Goal: Task Accomplishment & Management: Complete application form

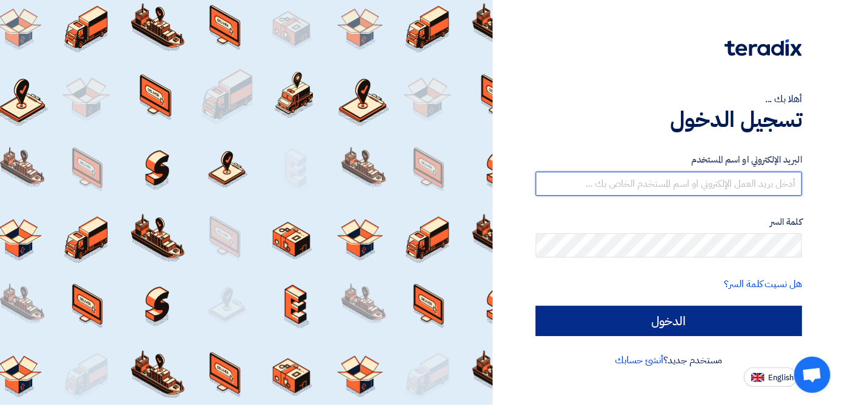
type input "[EMAIL_ADDRESS][DOMAIN_NAME]"
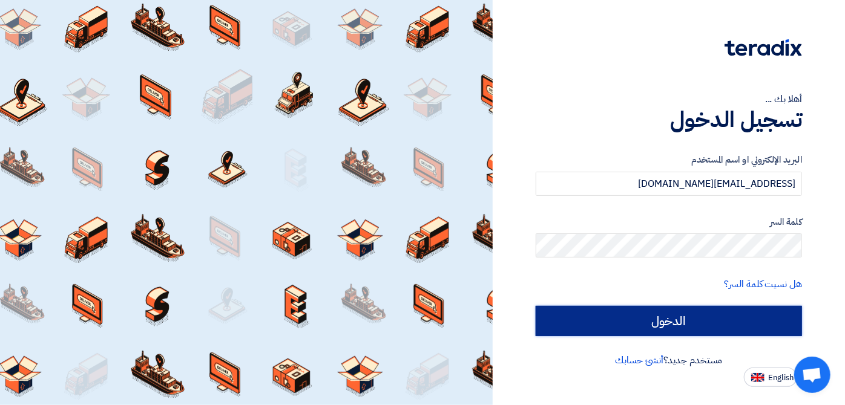
click at [586, 323] on input "الدخول" at bounding box center [669, 321] width 266 height 30
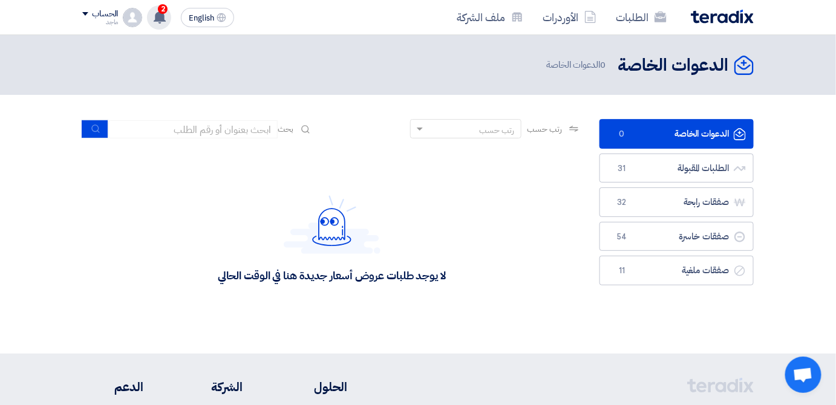
click at [160, 15] on use at bounding box center [160, 16] width 12 height 13
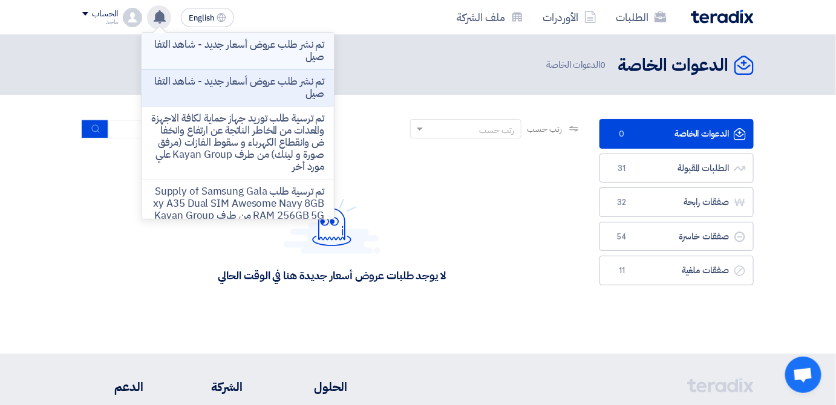
click at [235, 49] on p "تم نشر طلب عروض أسعار جديد - شاهد التفاصيل" at bounding box center [237, 51] width 173 height 24
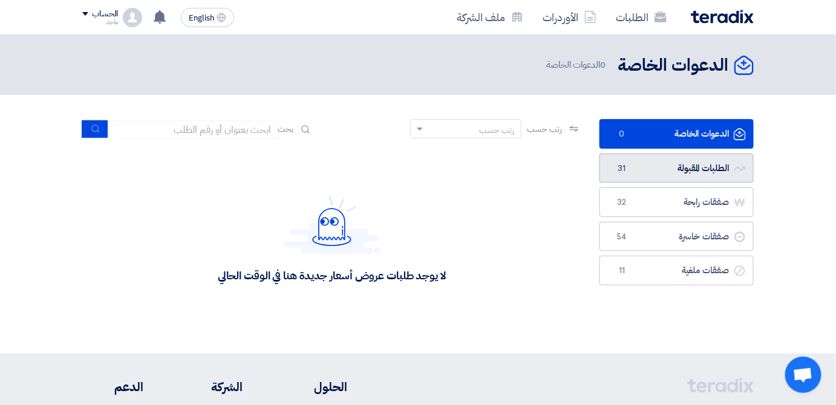
click at [618, 164] on span "31" at bounding box center [622, 169] width 15 height 12
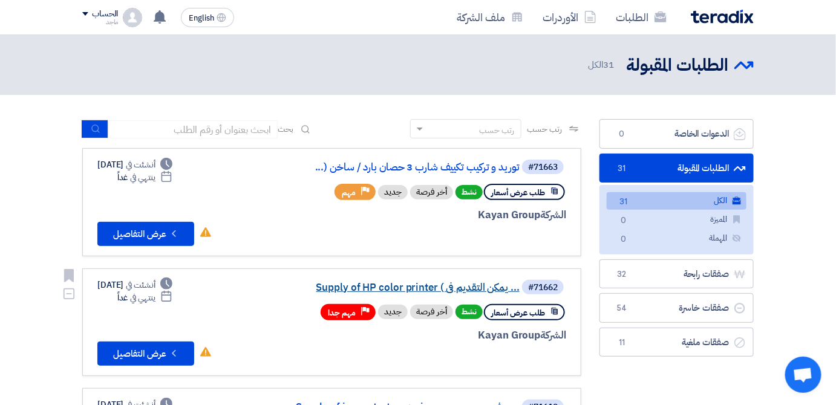
click at [470, 284] on link "Supply of HP color printer ( يمكن التقديم فى ..." at bounding box center [399, 288] width 242 height 11
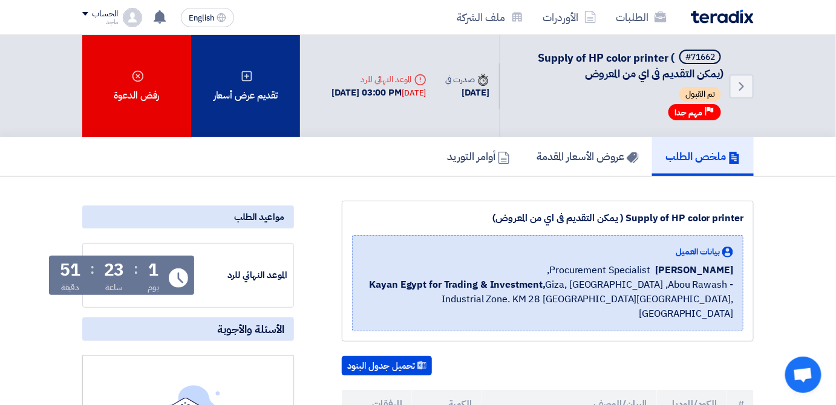
click at [265, 113] on div "تقديم عرض أسعار" at bounding box center [245, 86] width 109 height 102
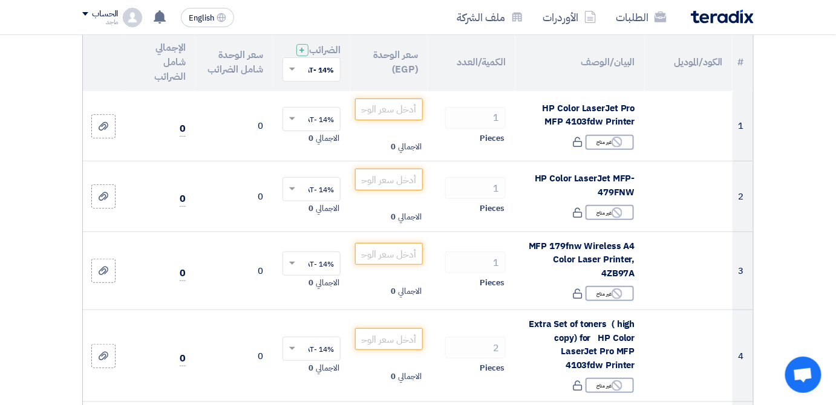
scroll to position [145, 0]
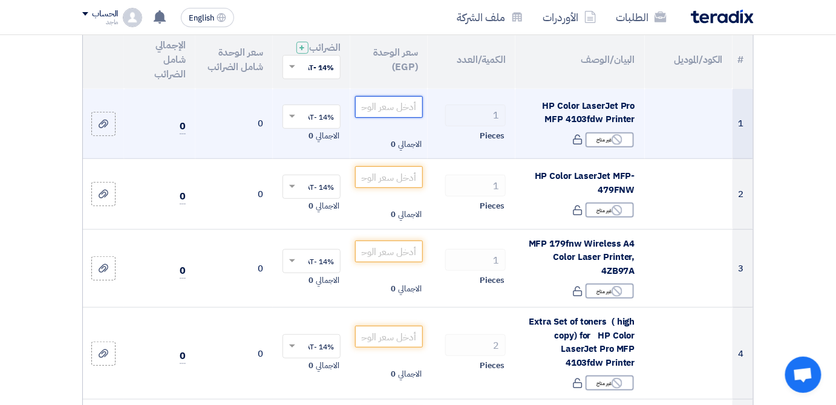
click at [382, 116] on input "number" at bounding box center [389, 107] width 68 height 22
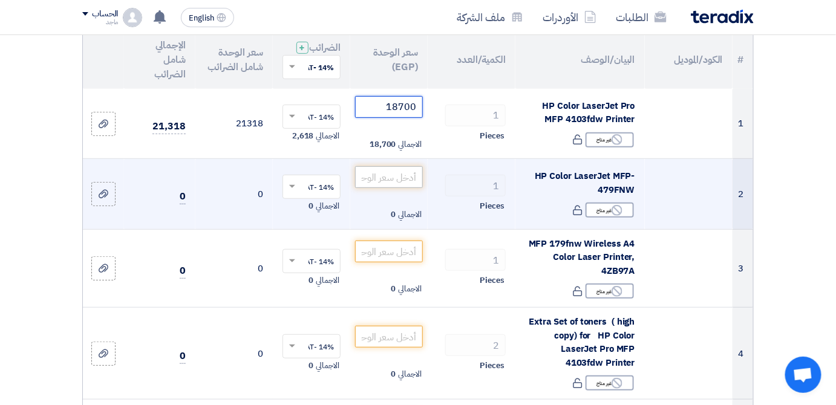
type input "18700"
click at [373, 180] on input "number" at bounding box center [389, 177] width 68 height 22
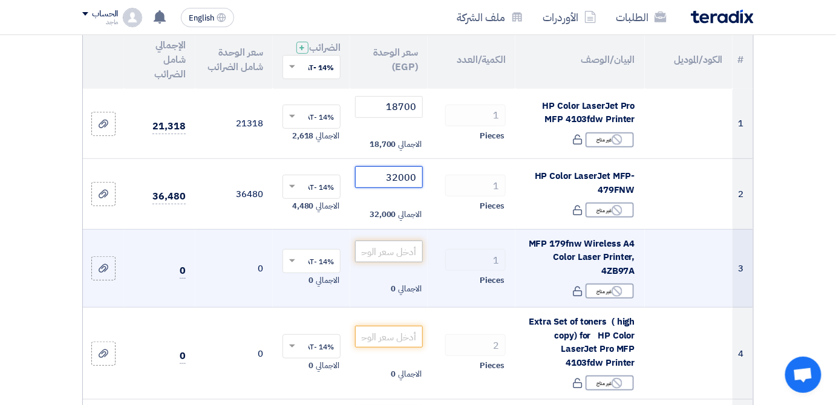
type input "32000"
click at [390, 260] on input "number" at bounding box center [389, 252] width 68 height 22
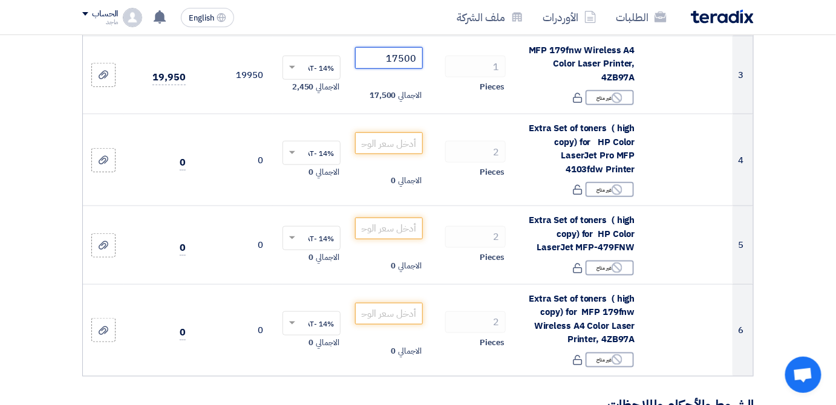
scroll to position [342, 0]
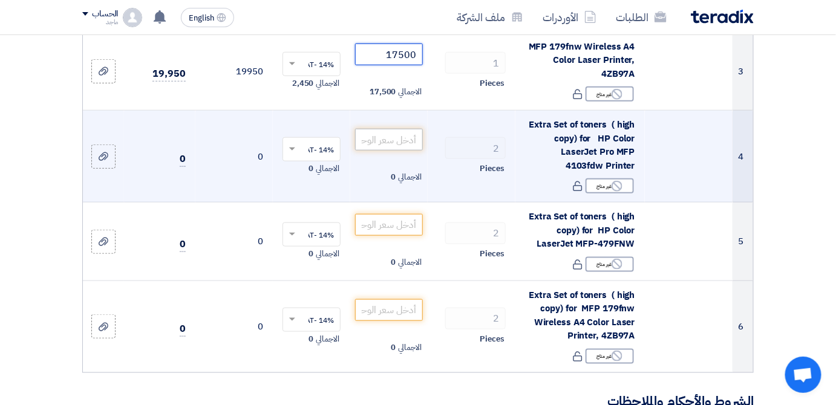
type input "17500"
click at [367, 151] on input "number" at bounding box center [389, 140] width 68 height 22
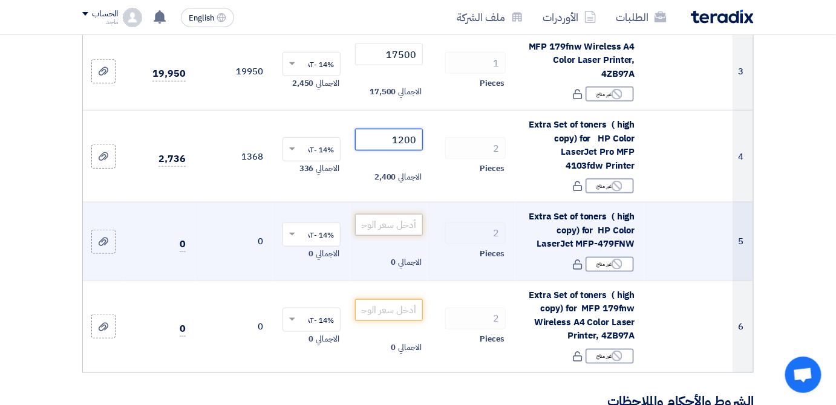
type input "1200"
click at [371, 236] on input "number" at bounding box center [389, 225] width 68 height 22
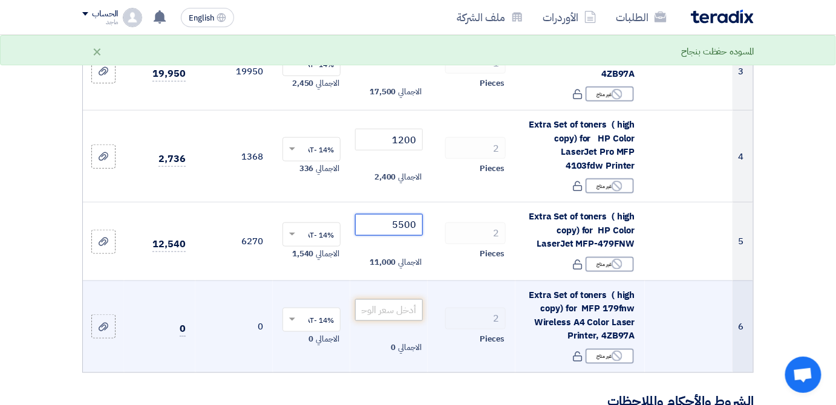
type input "5500"
click at [371, 321] on input "number" at bounding box center [389, 311] width 68 height 22
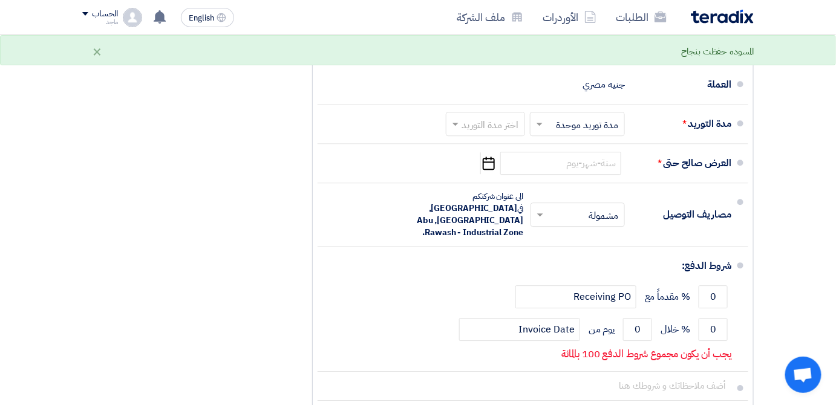
scroll to position [1061, 0]
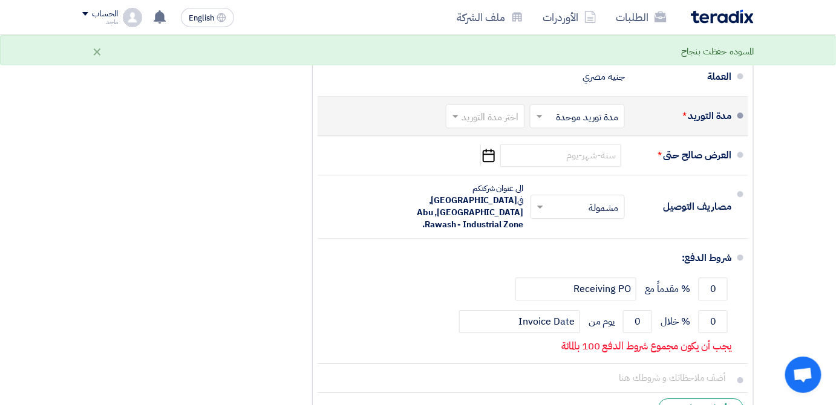
type input "3500"
click at [465, 117] on input "text" at bounding box center [483, 117] width 73 height 18
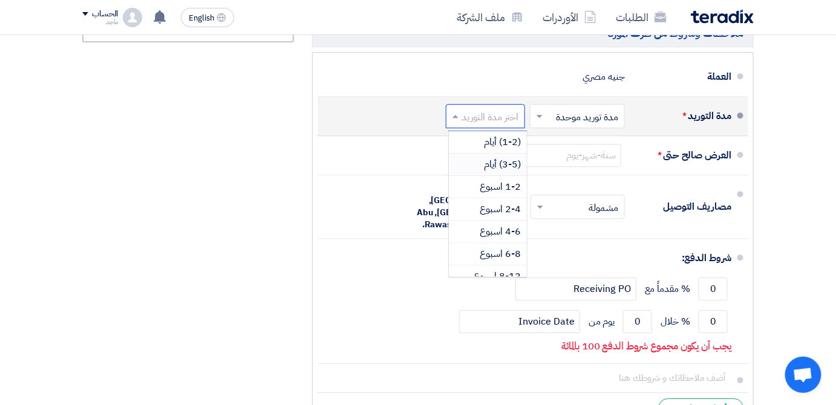
click at [479, 165] on div "(3-5) أيام" at bounding box center [488, 165] width 78 height 22
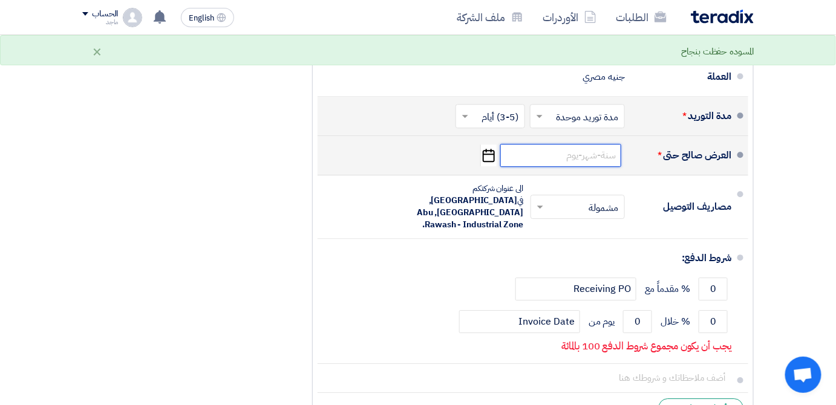
click at [569, 166] on input at bounding box center [560, 155] width 121 height 23
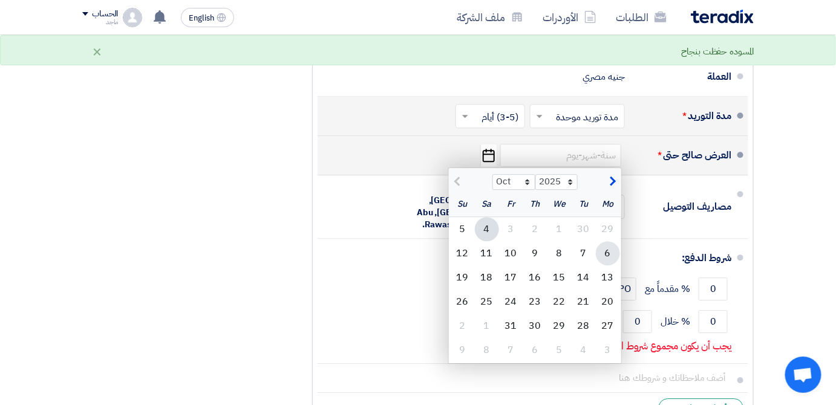
click at [605, 256] on div "6" at bounding box center [608, 253] width 24 height 24
type input "10/6/2025"
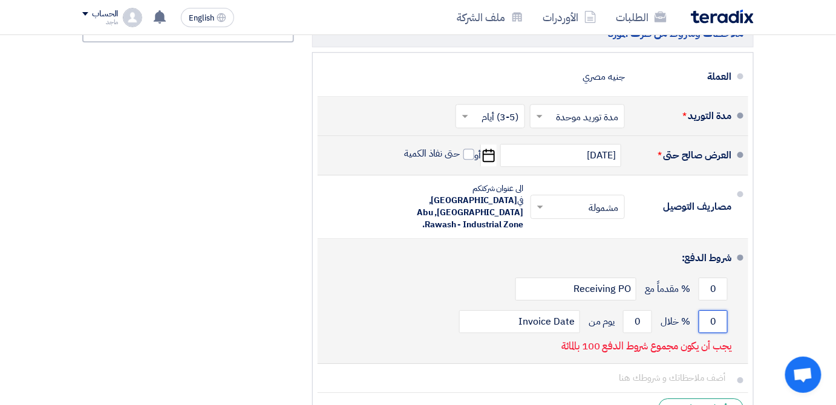
click at [703, 310] on input "0" at bounding box center [713, 321] width 29 height 23
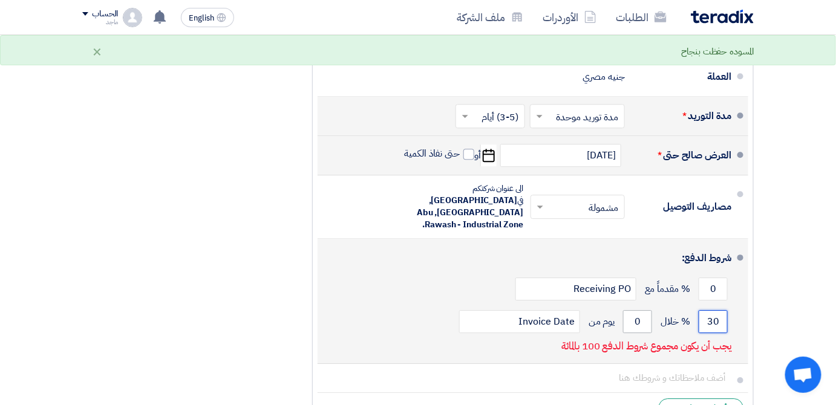
type input "30"
click at [628, 310] on input "0" at bounding box center [637, 321] width 29 height 23
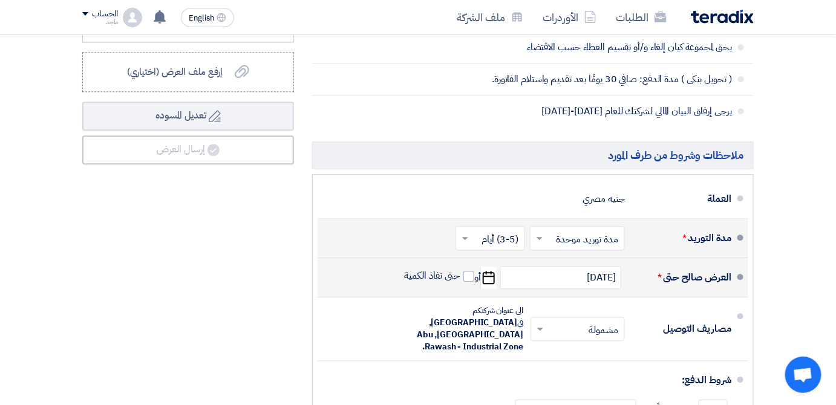
scroll to position [929, 0]
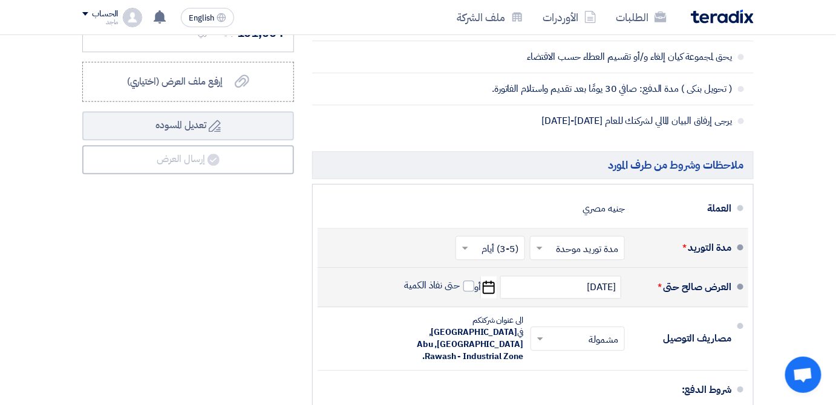
type input "100"
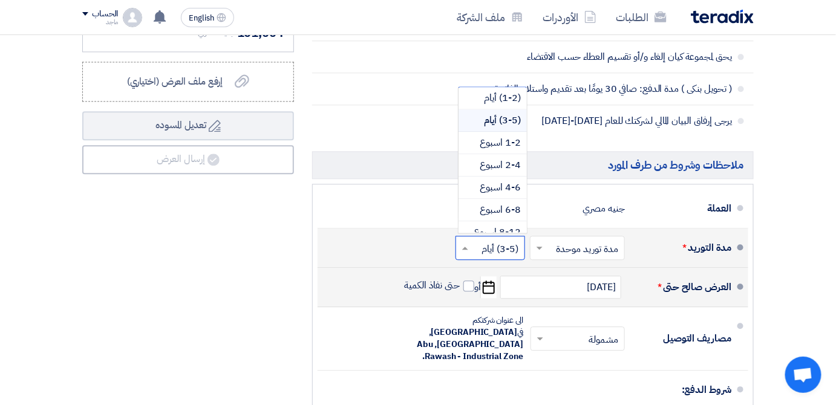
click at [460, 251] on span at bounding box center [463, 248] width 15 height 12
click at [488, 102] on span "(1-2) أيام" at bounding box center [502, 98] width 37 height 15
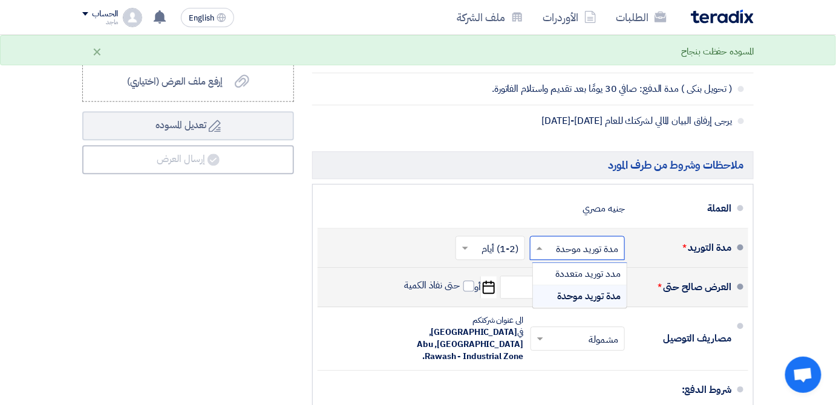
click at [548, 255] on input "text" at bounding box center [575, 249] width 89 height 18
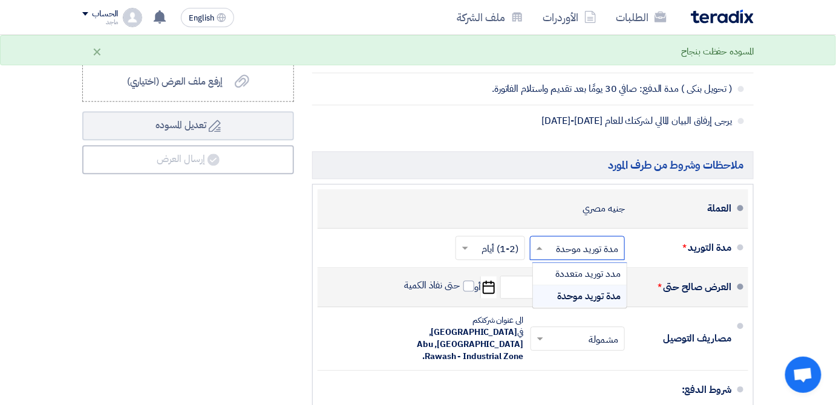
click at [520, 199] on li "العملة جنيه مصري" at bounding box center [533, 208] width 431 height 39
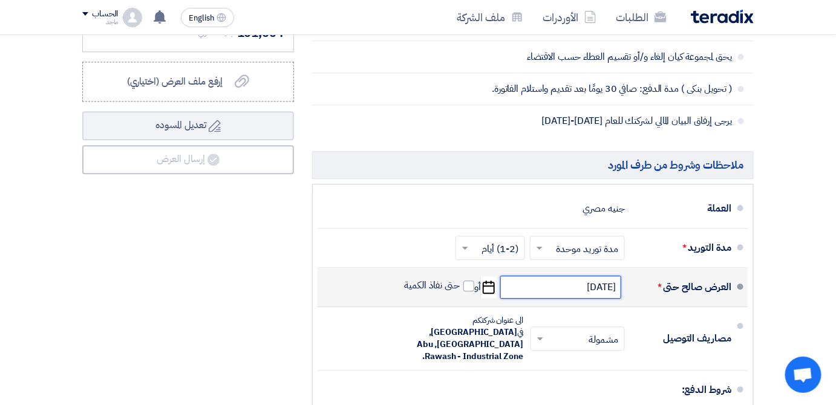
click at [552, 295] on input "10/6/2025" at bounding box center [560, 287] width 121 height 23
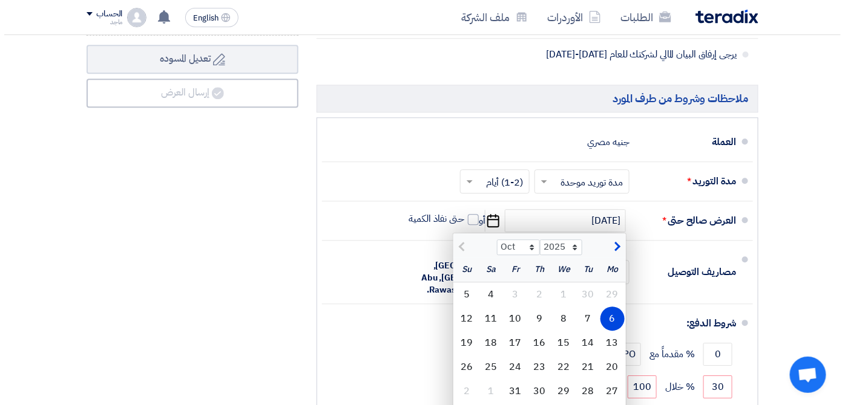
scroll to position [998, 0]
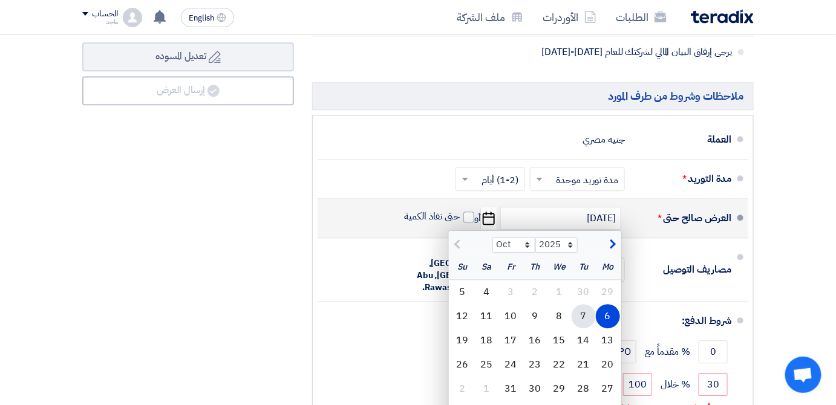
click at [584, 315] on div "7" at bounding box center [584, 316] width 24 height 24
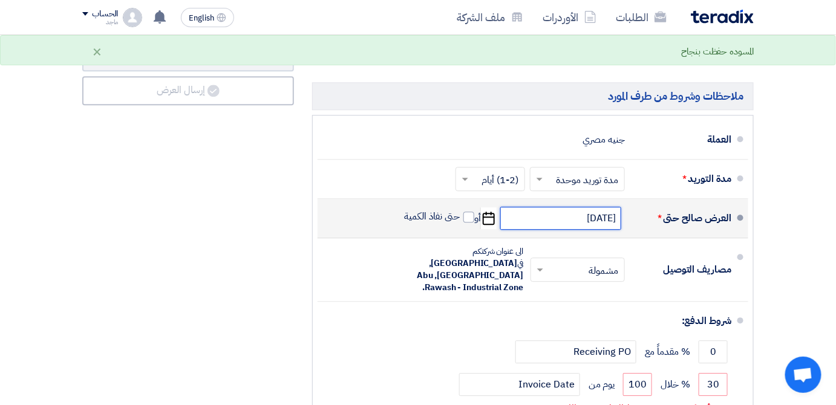
click at [560, 221] on input "10/7/2025" at bounding box center [560, 218] width 121 height 23
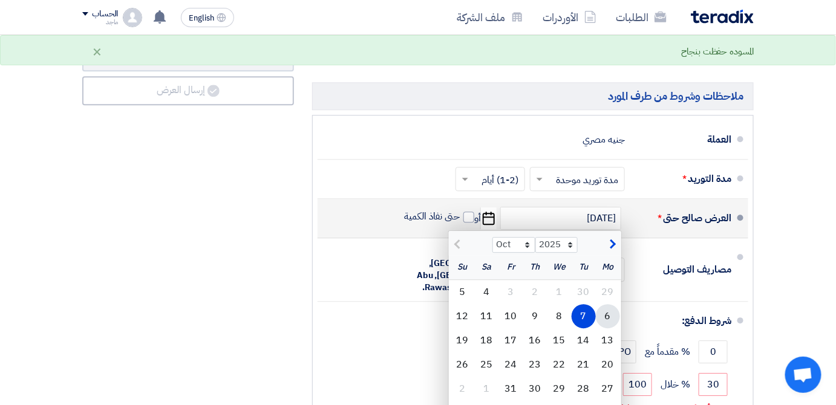
click at [602, 321] on div "6" at bounding box center [608, 316] width 24 height 24
type input "10/6/2025"
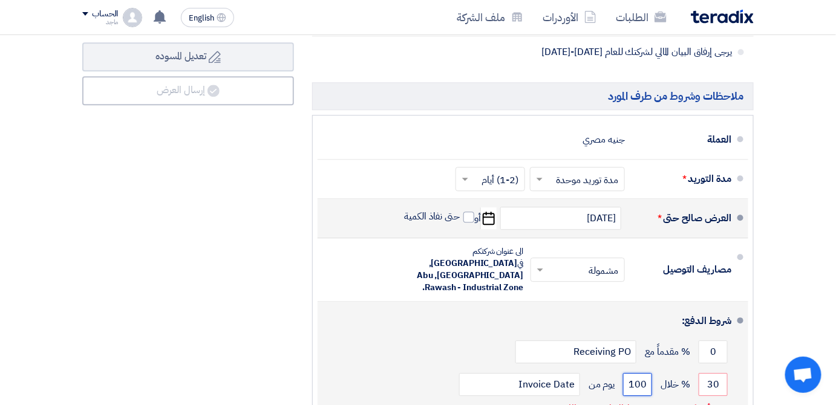
click at [623, 373] on input "100" at bounding box center [637, 384] width 29 height 23
type input "1"
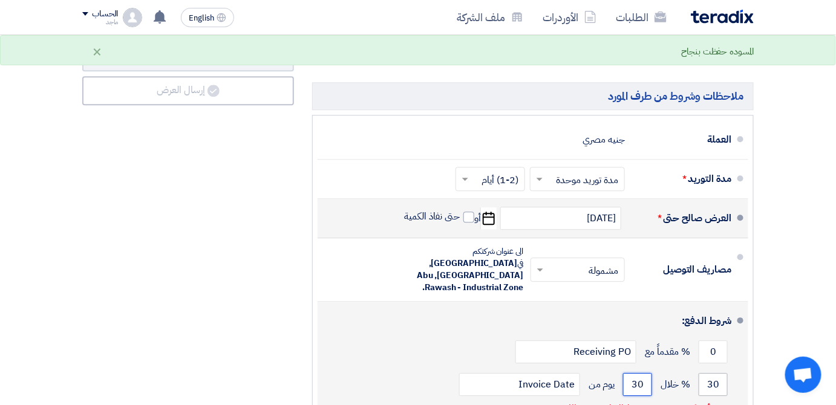
type input "30"
click at [706, 373] on input "30" at bounding box center [713, 384] width 29 height 23
type input "3"
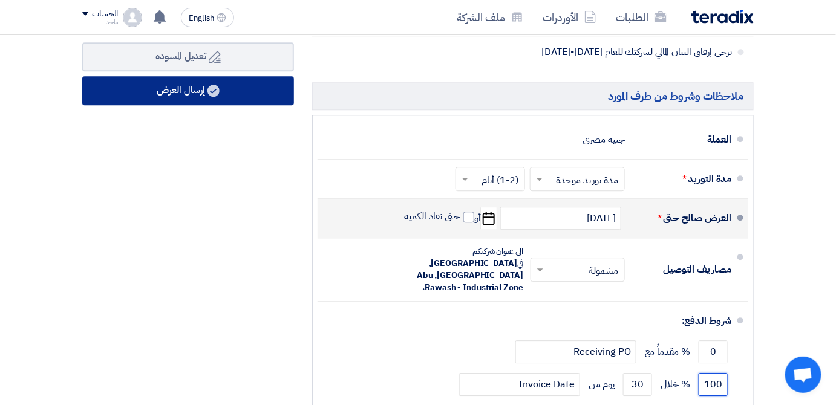
type input "100"
click at [200, 102] on button "إرسال العرض" at bounding box center [188, 90] width 212 height 29
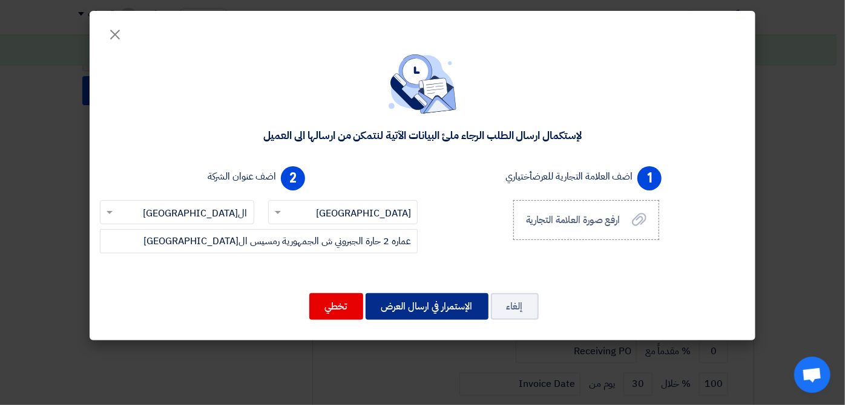
click at [402, 309] on button "الإستمرار في ارسال العرض" at bounding box center [426, 306] width 123 height 27
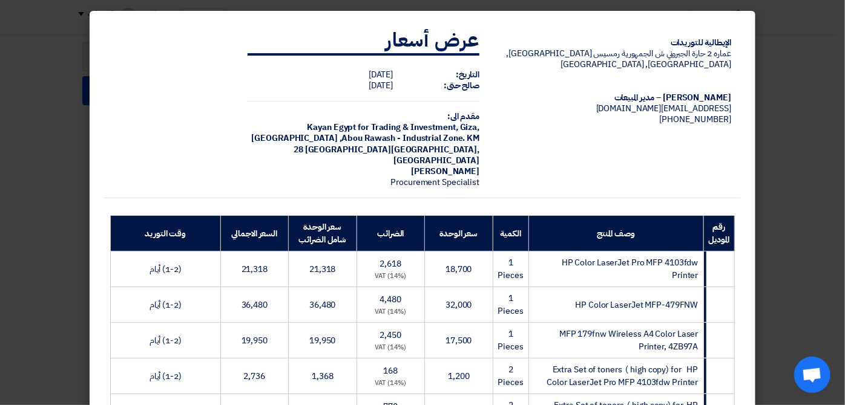
scroll to position [327, 0]
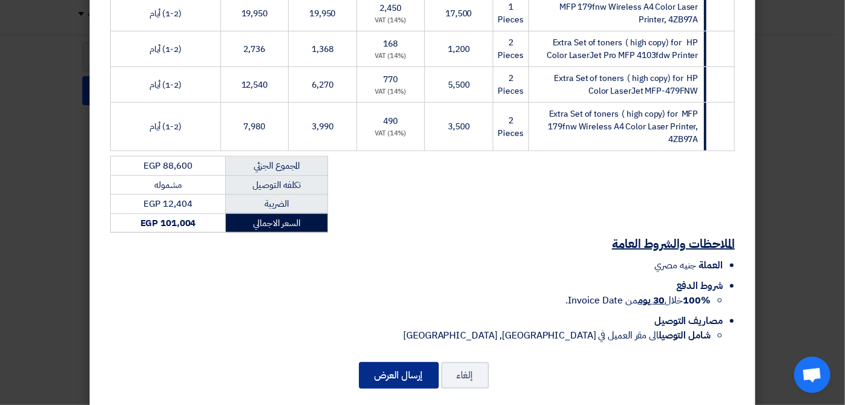
click at [376, 362] on button "إرسال العرض" at bounding box center [399, 375] width 80 height 27
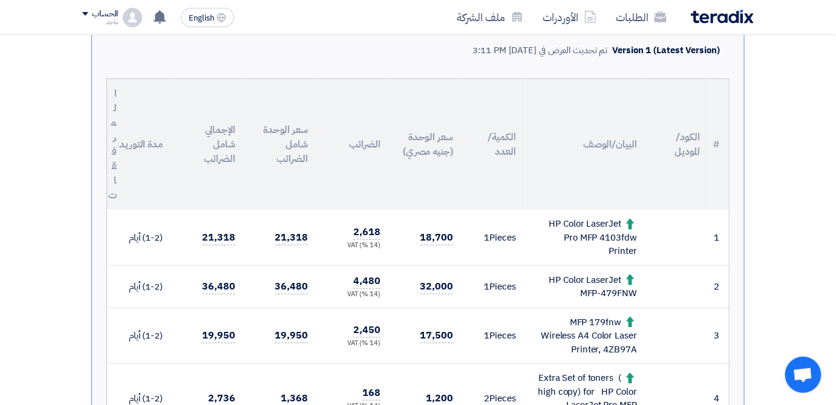
scroll to position [258, 0]
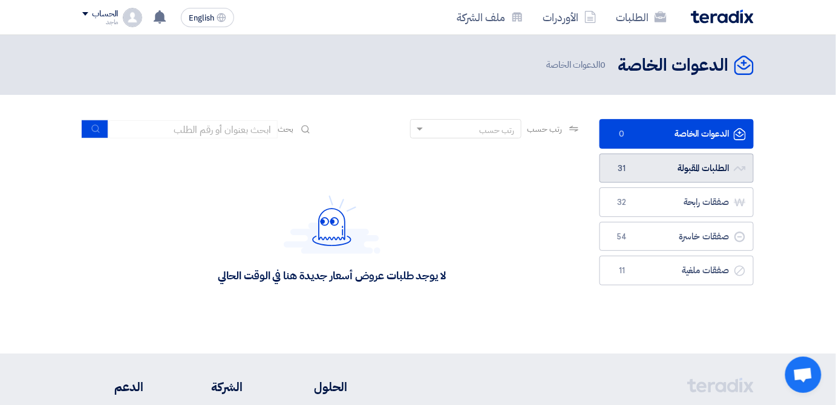
click at [679, 168] on link "الطلبات المقبولة الطلبات المقبولة 31" at bounding box center [677, 169] width 154 height 30
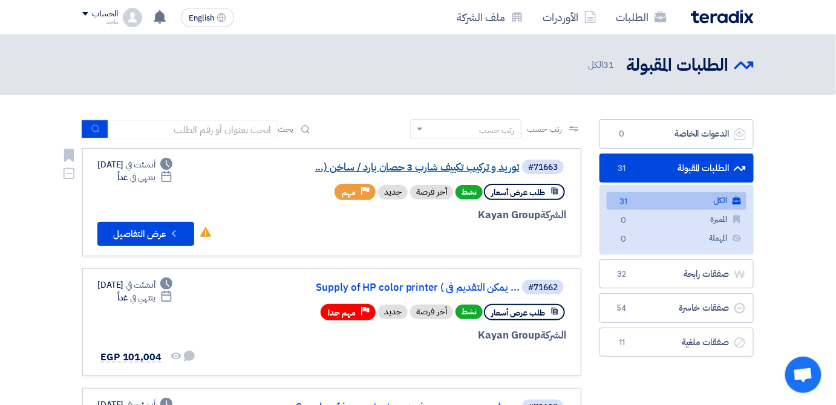
click at [388, 165] on link "توريد و تركيب تكييف شارب 3 حصان بارد / ساخن (..." at bounding box center [399, 167] width 242 height 11
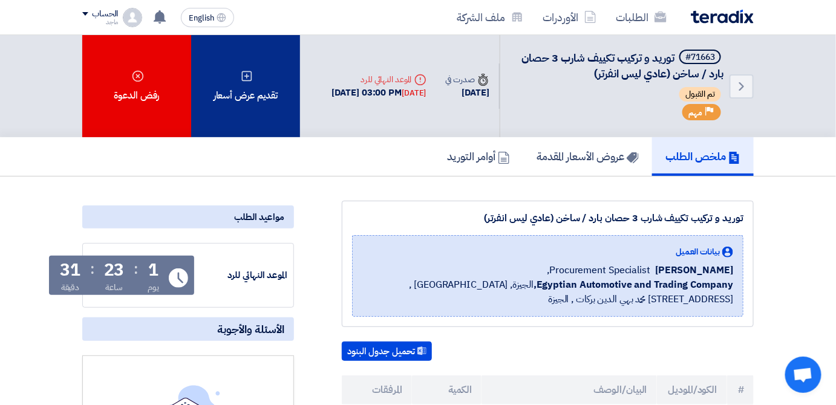
click at [205, 81] on div "تقديم عرض أسعار" at bounding box center [245, 86] width 109 height 102
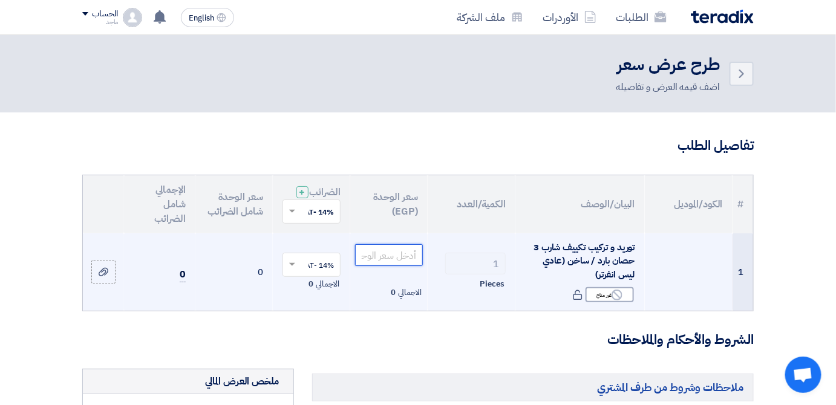
click at [402, 262] on input "number" at bounding box center [389, 255] width 68 height 22
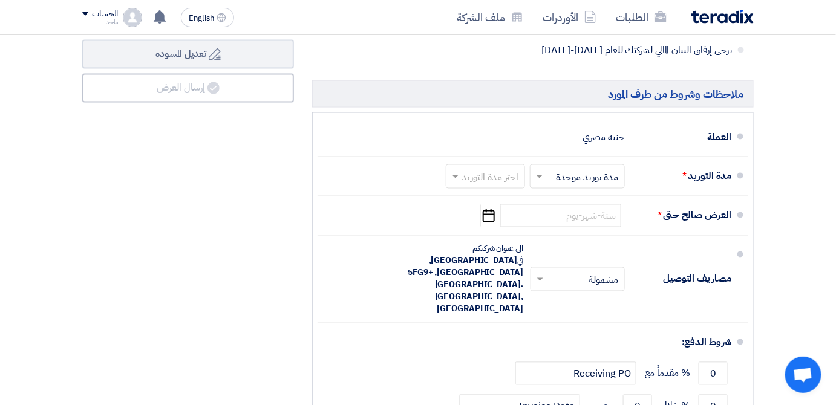
scroll to position [598, 0]
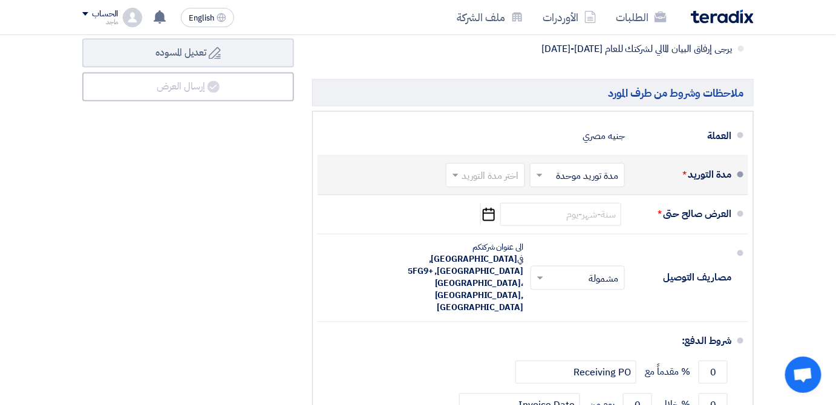
type input "55000"
click at [500, 184] on input "text" at bounding box center [483, 177] width 73 height 18
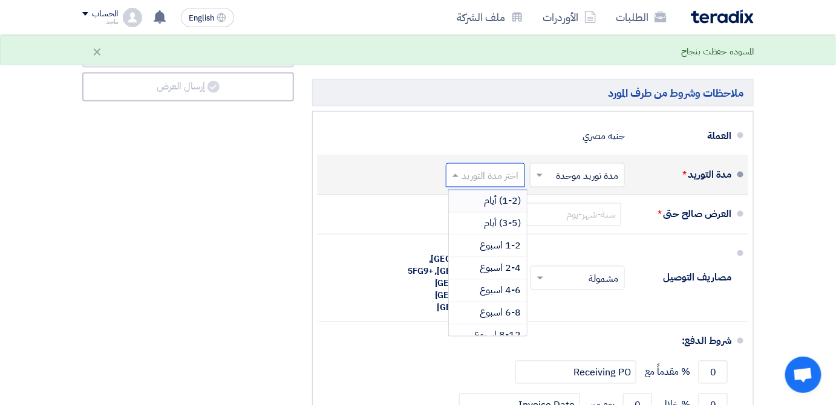
click at [500, 209] on span "(1-2) أيام" at bounding box center [502, 201] width 37 height 15
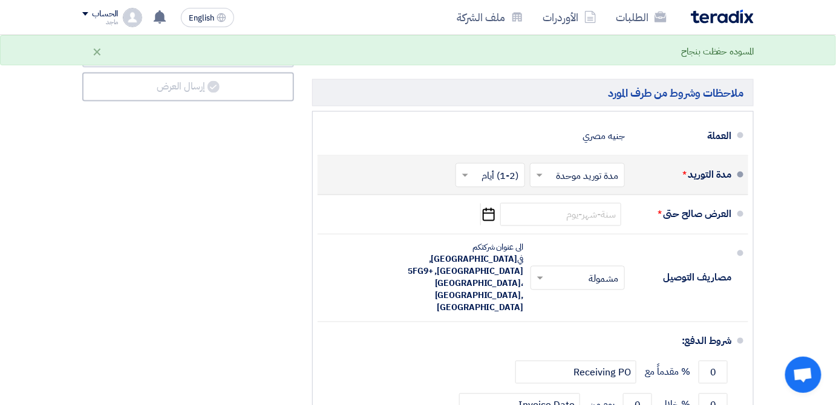
click at [597, 184] on input "text" at bounding box center [575, 177] width 89 height 18
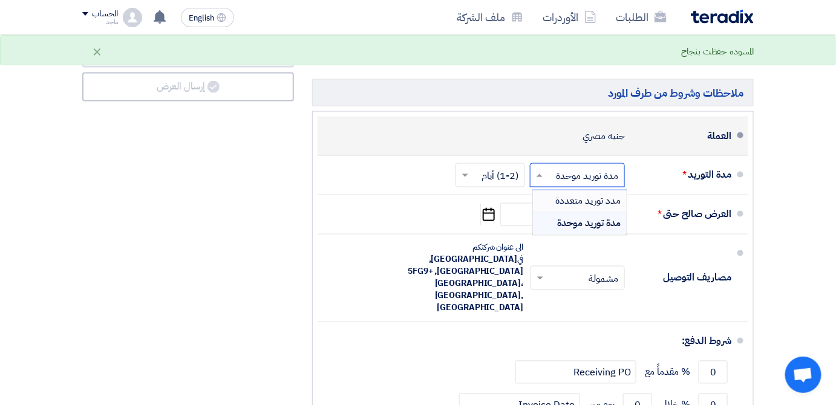
click at [518, 140] on div "العملة جنيه مصري" at bounding box center [529, 136] width 404 height 29
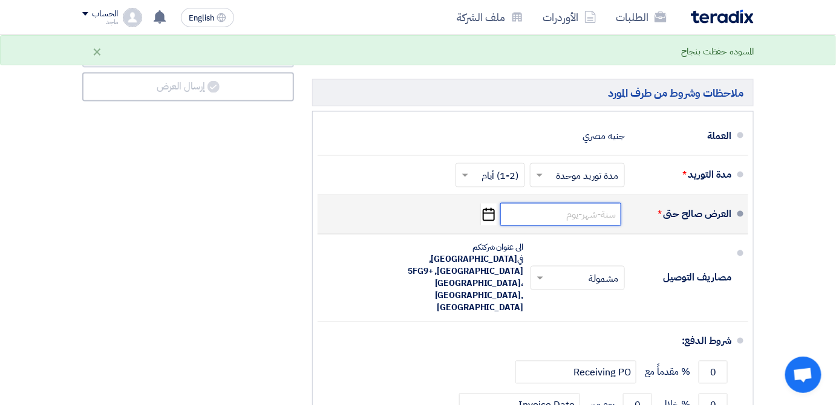
click at [571, 226] on input at bounding box center [560, 214] width 121 height 23
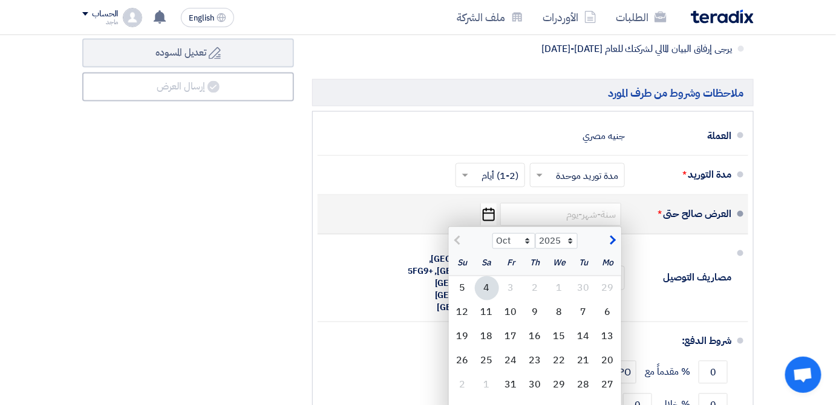
click at [487, 290] on div "4" at bounding box center [487, 289] width 24 height 24
type input "10/4/2025"
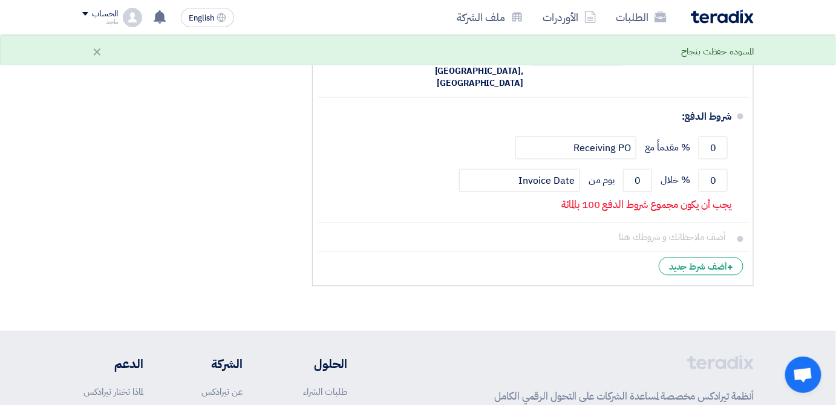
scroll to position [820, 0]
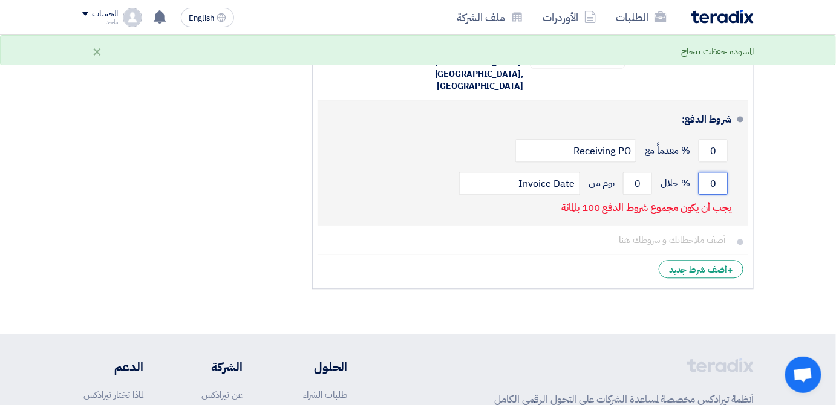
click at [702, 172] on input "0" at bounding box center [713, 183] width 29 height 23
type input "100"
click at [630, 172] on input "0" at bounding box center [637, 183] width 29 height 23
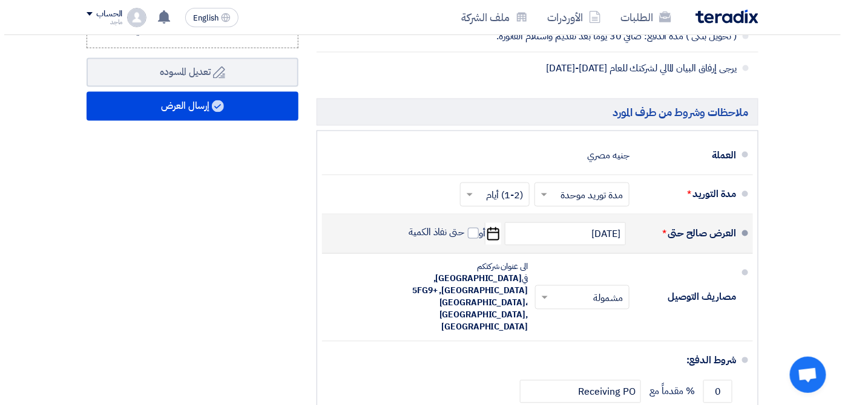
scroll to position [578, 0]
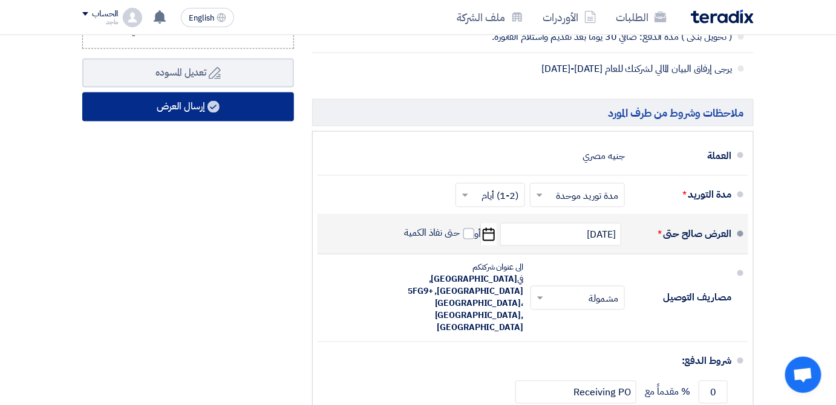
type input "30"
click at [272, 122] on button "إرسال العرض" at bounding box center [188, 107] width 212 height 29
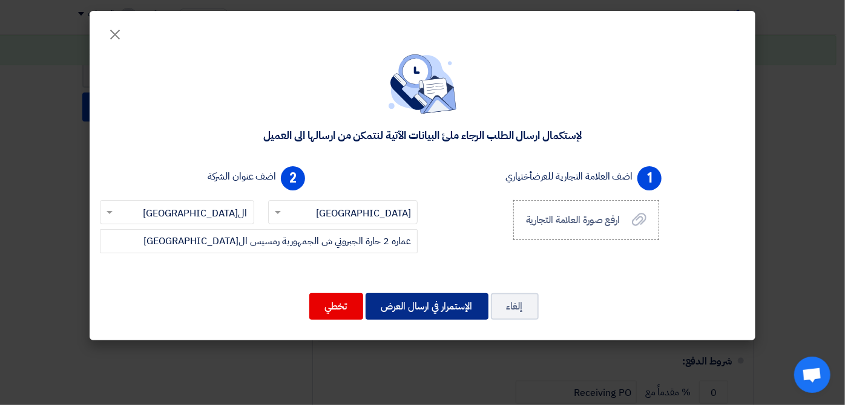
click at [405, 310] on button "الإستمرار في ارسال العرض" at bounding box center [426, 306] width 123 height 27
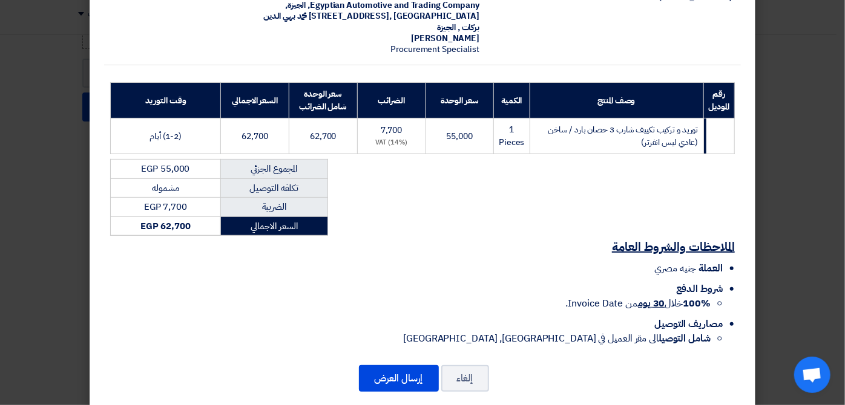
scroll to position [126, 0]
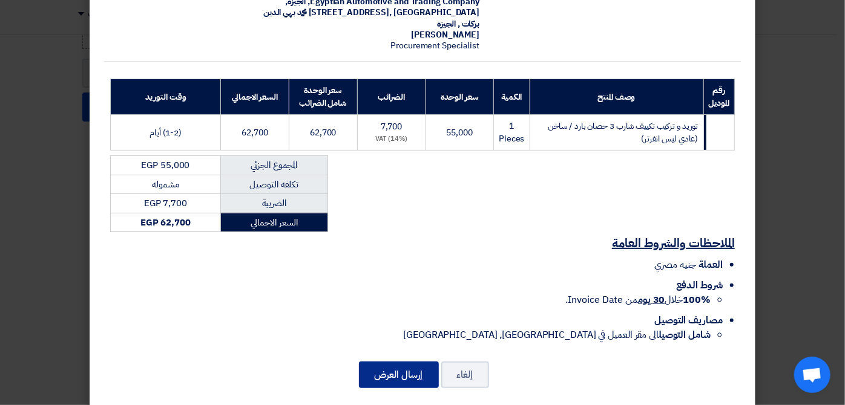
click at [414, 362] on button "إرسال العرض" at bounding box center [399, 375] width 80 height 27
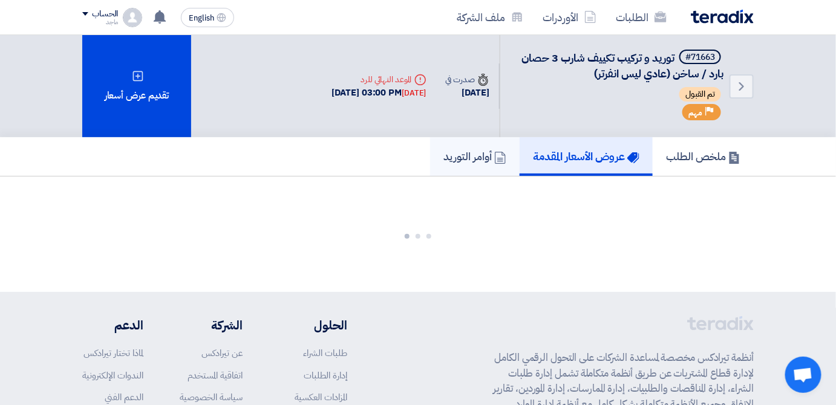
click at [463, 152] on h5 "أوامر التوريد" at bounding box center [475, 156] width 63 height 14
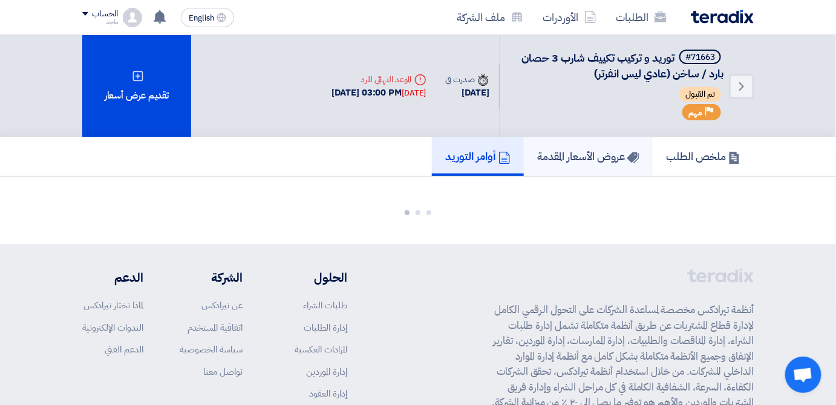
click at [562, 154] on h5 "عروض الأسعار المقدمة" at bounding box center [588, 156] width 102 height 14
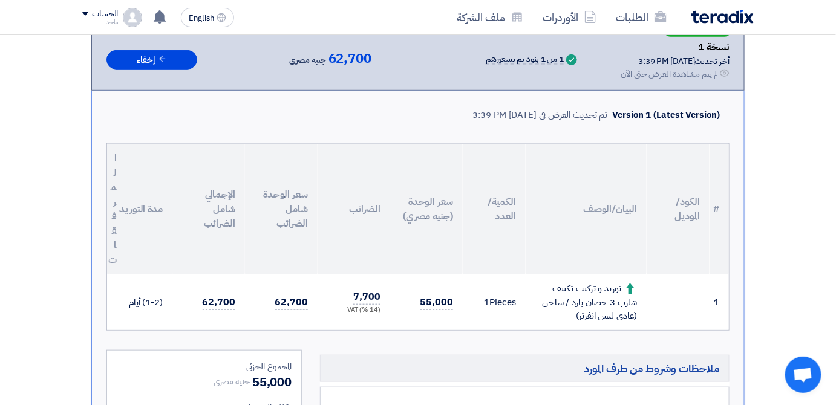
scroll to position [206, 0]
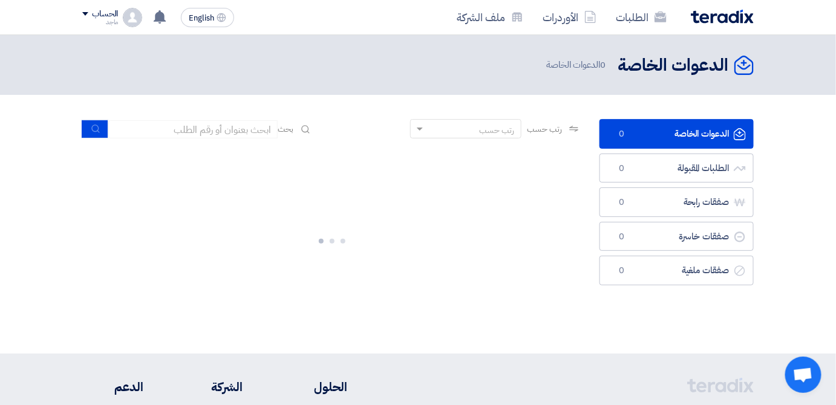
click at [399, 94] on header "الدعوات الخاصة الدعوات الخاصة 0 الدعوات الخاصة" at bounding box center [418, 65] width 836 height 60
click at [635, 163] on link "الطلبات المقبولة الطلبات المقبولة 0" at bounding box center [677, 169] width 154 height 30
click at [626, 163] on span "0" at bounding box center [622, 169] width 15 height 12
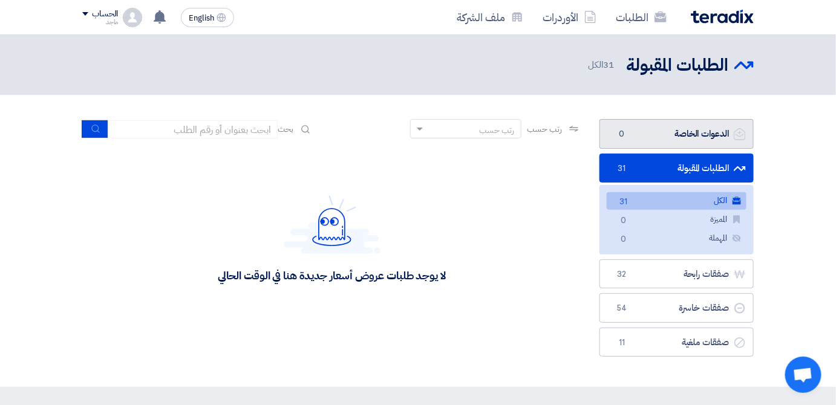
click at [623, 140] on link "الدعوات الخاصة الدعوات الخاصة 0" at bounding box center [677, 134] width 154 height 30
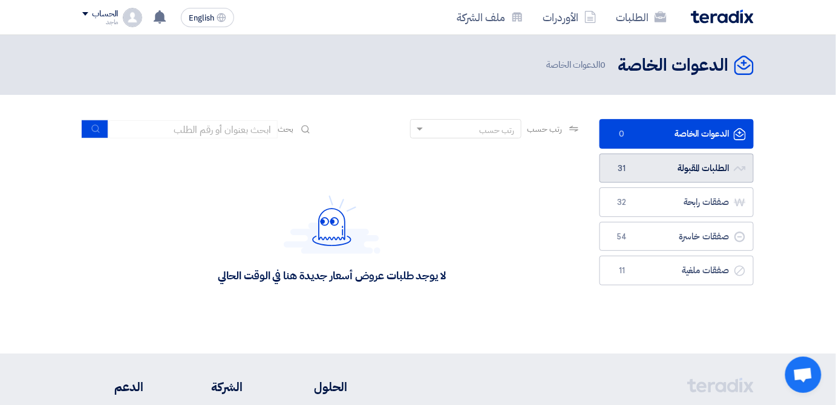
click at [631, 161] on link "الطلبات المقبولة الطلبات المقبولة 31" at bounding box center [677, 169] width 154 height 30
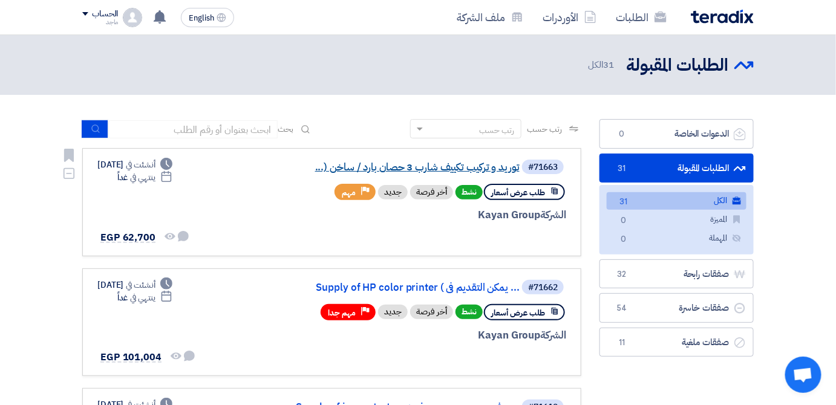
click at [444, 169] on link "توريد و تركيب تكييف شارب 3 حصان بارد / ساخن (..." at bounding box center [399, 167] width 242 height 11
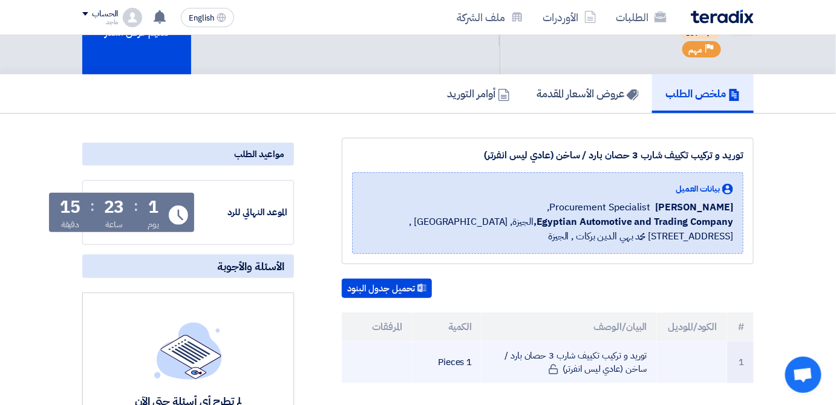
scroll to position [44, 0]
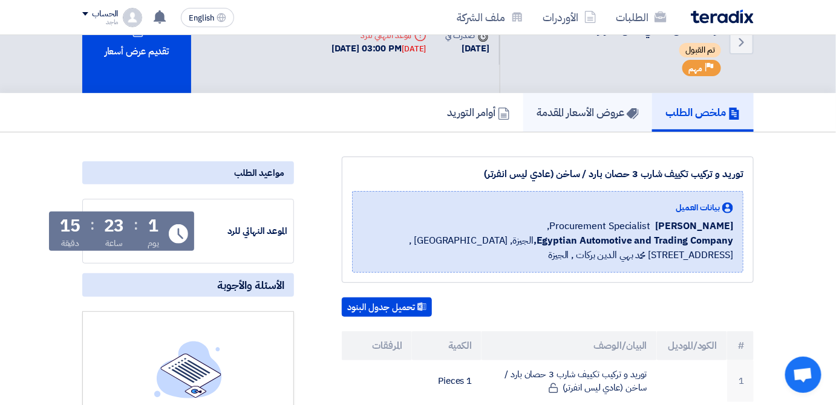
click at [602, 99] on link "عروض الأسعار المقدمة" at bounding box center [587, 112] width 129 height 39
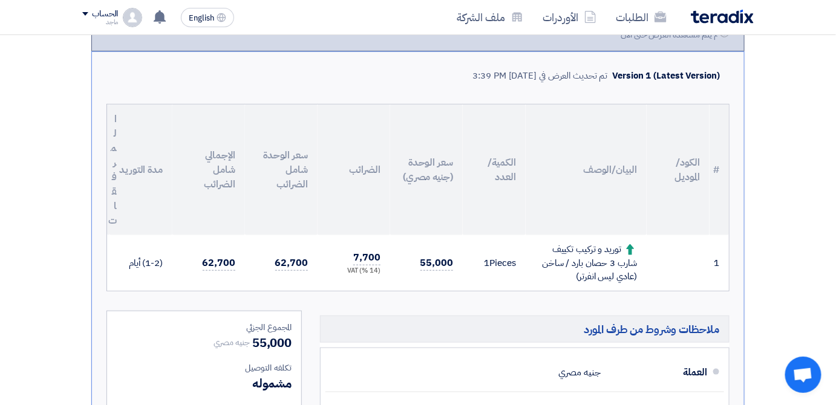
scroll to position [236, 0]
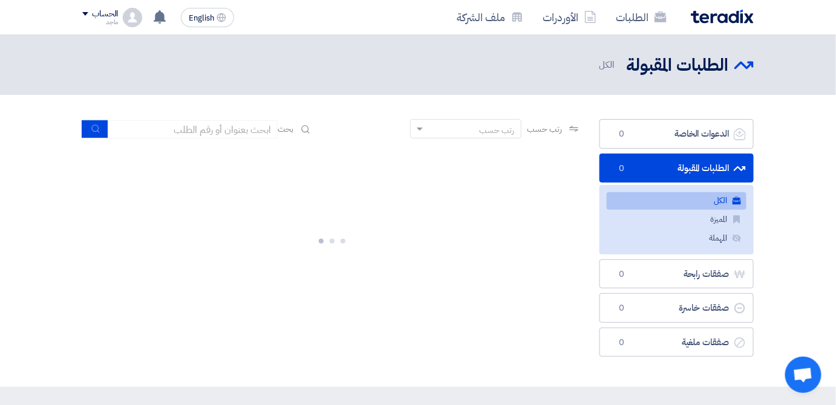
click at [695, 172] on link "الطلبات المقبولة الطلبات المقبولة 0" at bounding box center [677, 169] width 154 height 30
click at [697, 169] on link "الطلبات المقبولة الطلبات المقبولة 0" at bounding box center [677, 169] width 154 height 30
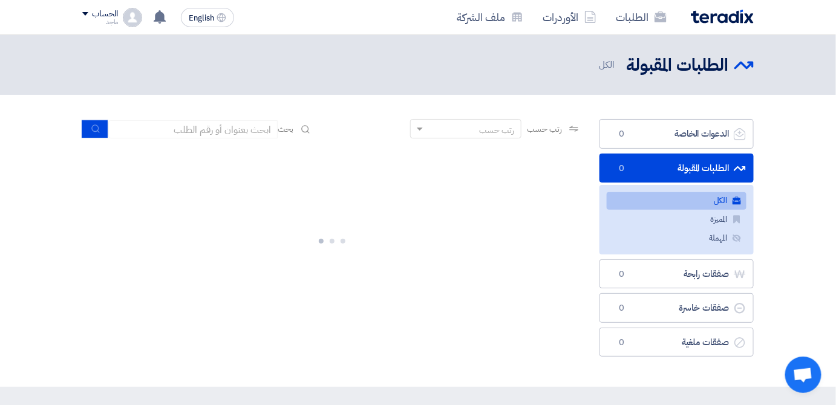
click at [697, 169] on link "الطلبات المقبولة الطلبات المقبولة 0" at bounding box center [677, 169] width 154 height 30
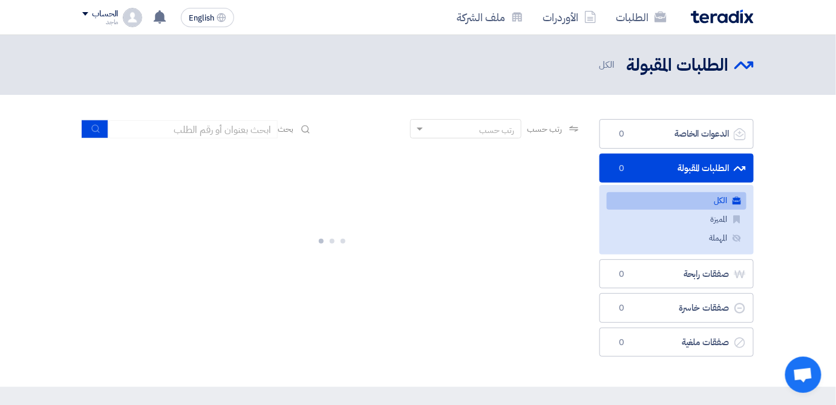
click at [697, 169] on link "الطلبات المقبولة الطلبات المقبولة 0" at bounding box center [677, 169] width 154 height 30
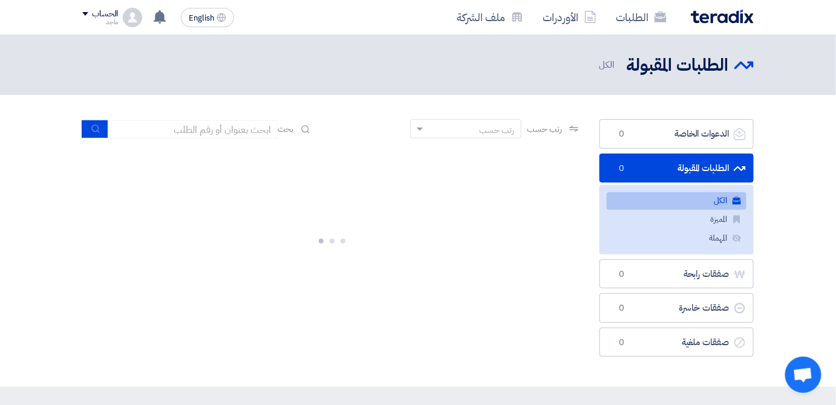
click at [697, 169] on link "الطلبات المقبولة الطلبات المقبولة 0" at bounding box center [677, 169] width 154 height 30
click at [692, 168] on link "الطلبات المقبولة الطلبات المقبولة 0" at bounding box center [677, 169] width 154 height 30
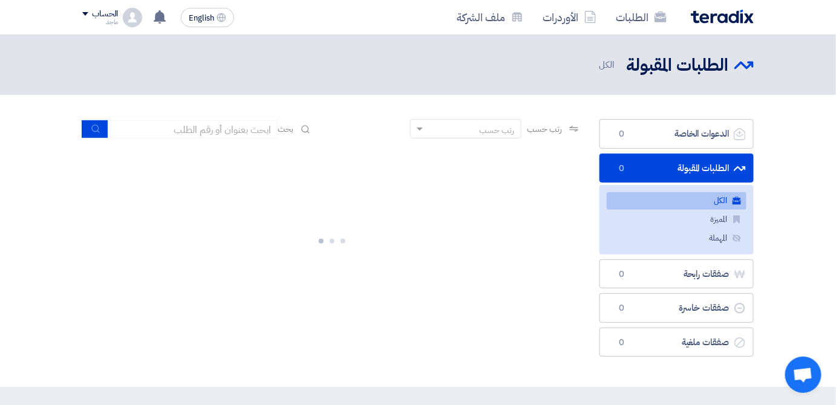
click at [692, 168] on link "الطلبات المقبولة الطلبات المقبولة 0" at bounding box center [677, 169] width 154 height 30
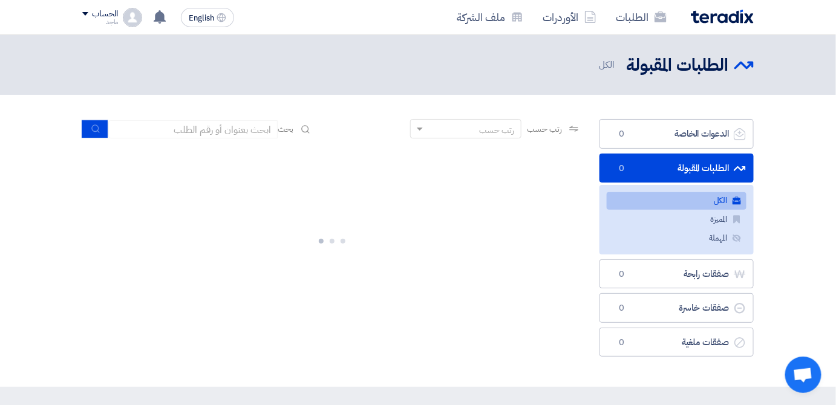
click at [692, 172] on link "الطلبات المقبولة الطلبات المقبولة 0" at bounding box center [677, 169] width 154 height 30
click at [692, 173] on link "الطلبات المقبولة الطلبات المقبولة 0" at bounding box center [677, 169] width 154 height 30
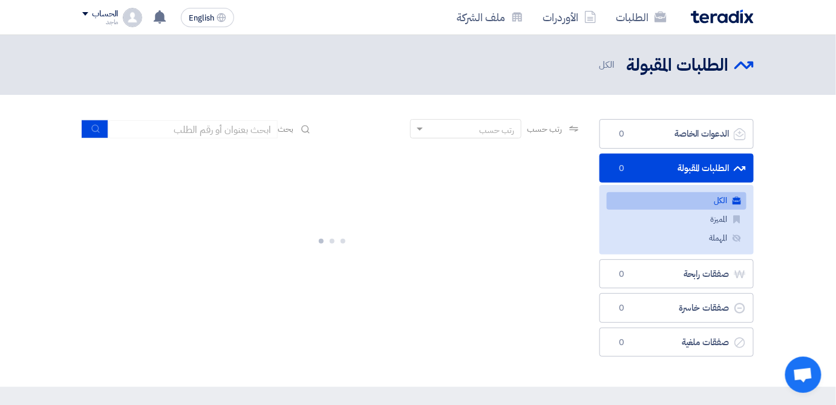
click at [692, 173] on link "الطلبات المقبولة الطلبات المقبولة 0" at bounding box center [677, 169] width 154 height 30
click at [697, 169] on link "الطلبات المقبولة الطلبات المقبولة 0" at bounding box center [677, 169] width 154 height 30
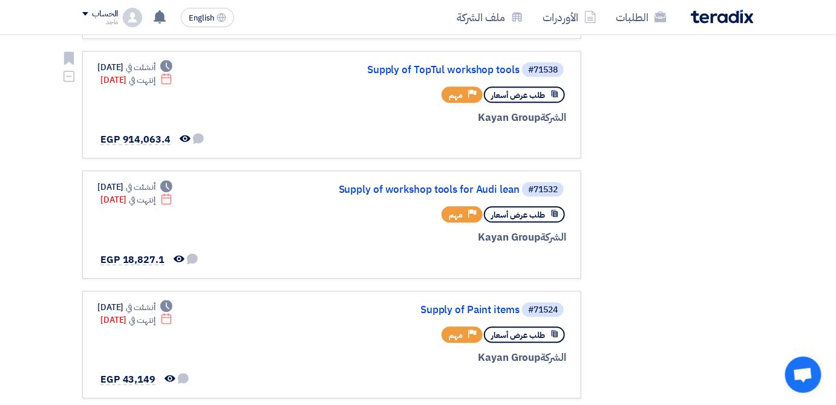
scroll to position [942, 0]
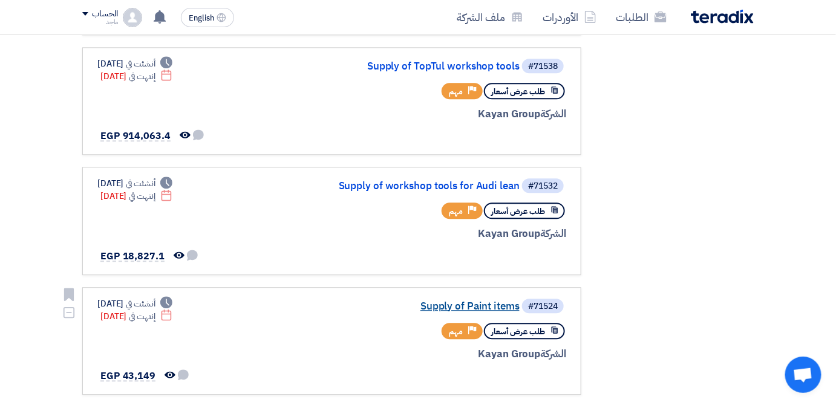
click at [460, 301] on link "Supply of Paint items" at bounding box center [399, 306] width 242 height 11
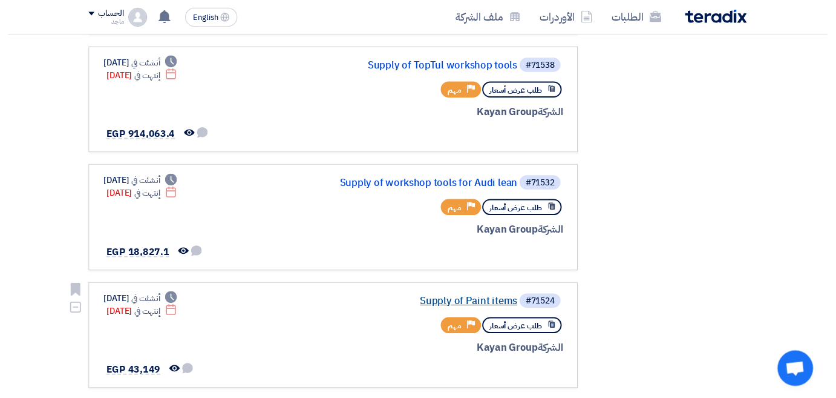
scroll to position [5, 0]
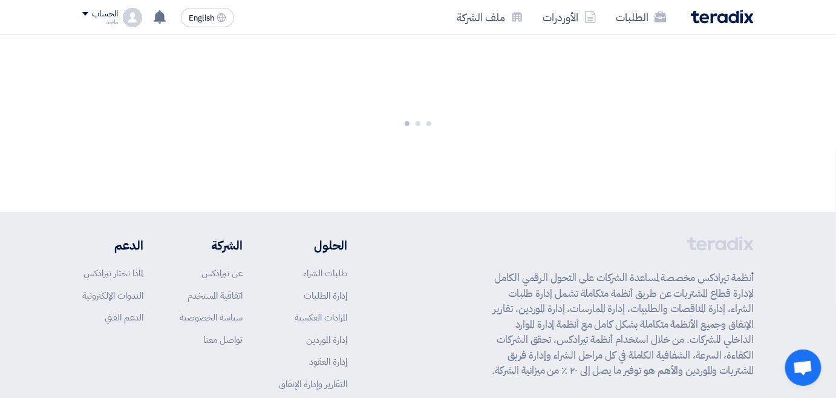
click at [460, 290] on div "أنظمة تيرادكس مخصصة لمساعدة الشركات على التحول الرقمي الكامل لإدارة قطاع المشتر…" at bounding box center [418, 333] width 672 height 195
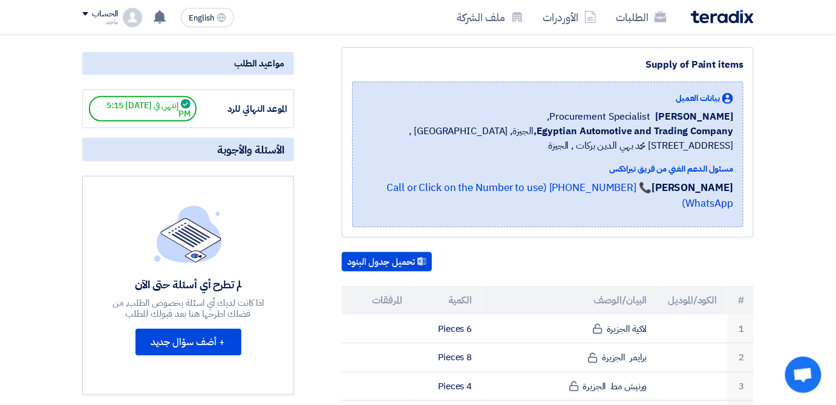
scroll to position [0, 0]
